Goal: Task Accomplishment & Management: Use online tool/utility

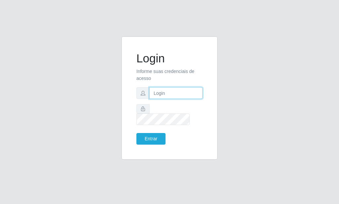
click at [164, 96] on input "text" at bounding box center [175, 93] width 53 height 12
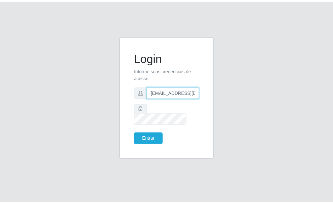
scroll to position [0, 1]
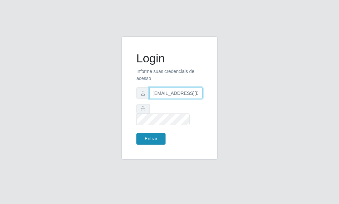
type input "[EMAIL_ADDRESS][DOMAIN_NAME]"
click at [158, 133] on button "Entrar" at bounding box center [150, 139] width 29 height 12
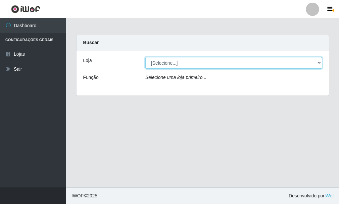
click at [145, 57] on select "[Selecione...] Rede Potiguar 6 - Extremoz" at bounding box center [233, 63] width 177 height 12
select select "80"
click option "Rede Potiguar 6 - Extremoz" at bounding box center [0, 0] width 0 height 0
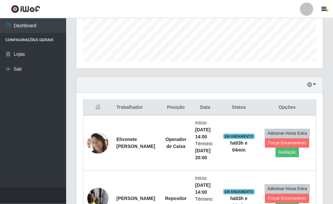
scroll to position [229, 0]
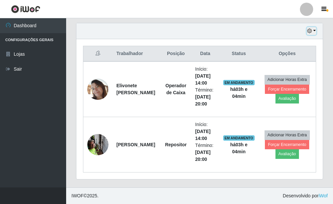
click at [314, 28] on button "button" at bounding box center [311, 31] width 9 height 8
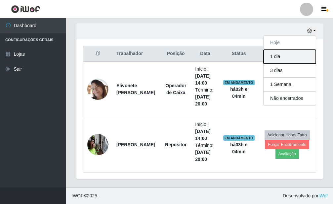
click at [287, 61] on button "1 dia" at bounding box center [290, 57] width 52 height 14
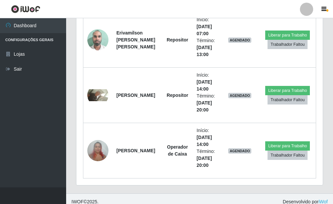
scroll to position [395, 0]
